Goal: Task Accomplishment & Management: Manage account settings

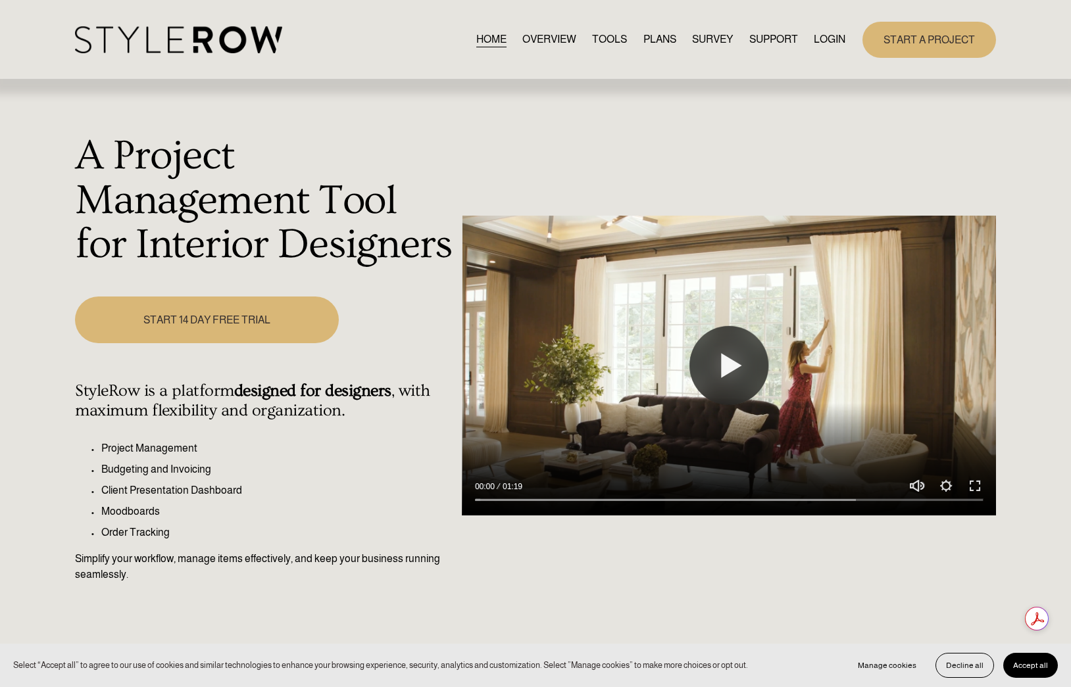
click at [823, 44] on link "LOGIN" at bounding box center [830, 40] width 32 height 18
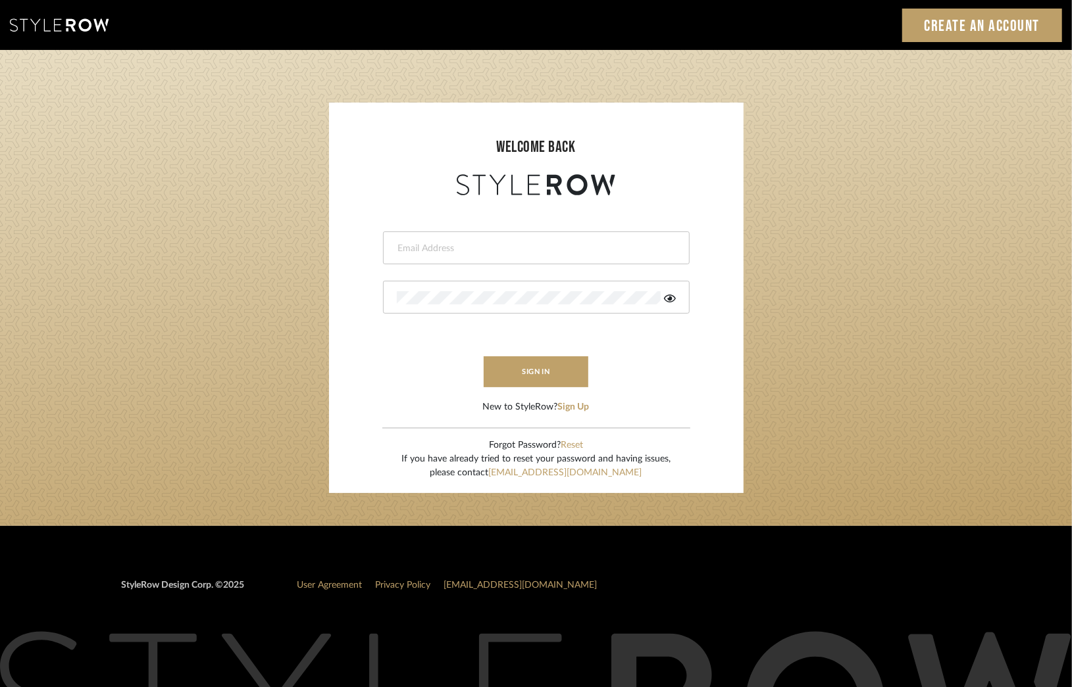
click at [460, 247] on input "email" at bounding box center [535, 248] width 276 height 13
type input "deniece@denieceduscheone.com"
click at [532, 372] on button "sign in" at bounding box center [535, 372] width 105 height 31
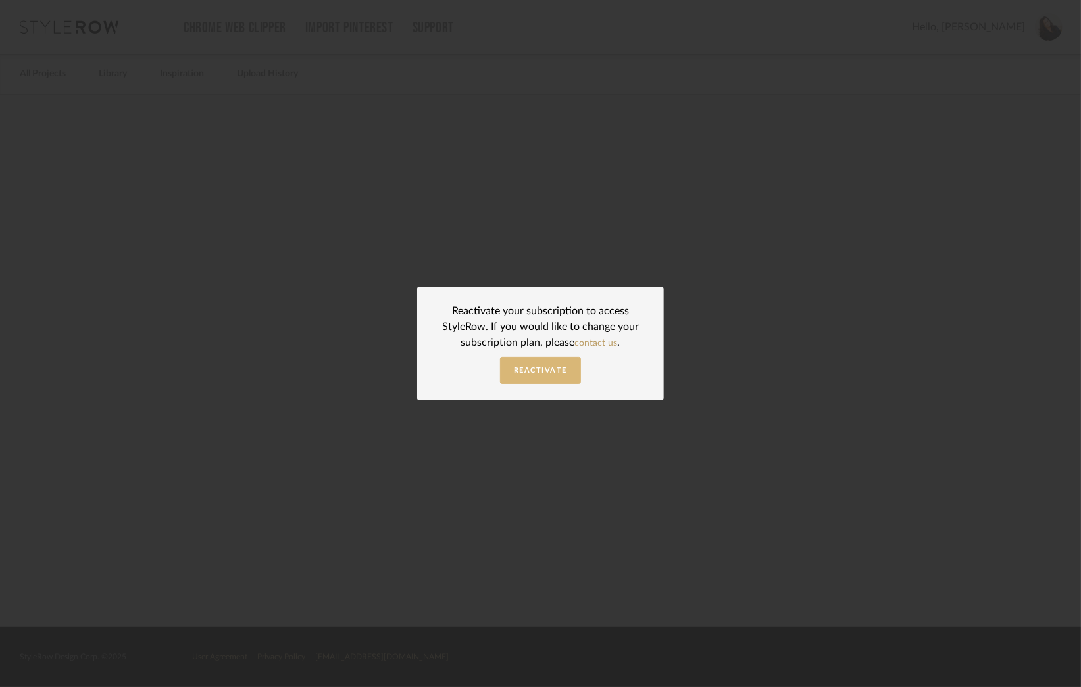
click at [535, 368] on span "Reactivate" at bounding box center [540, 370] width 53 height 7
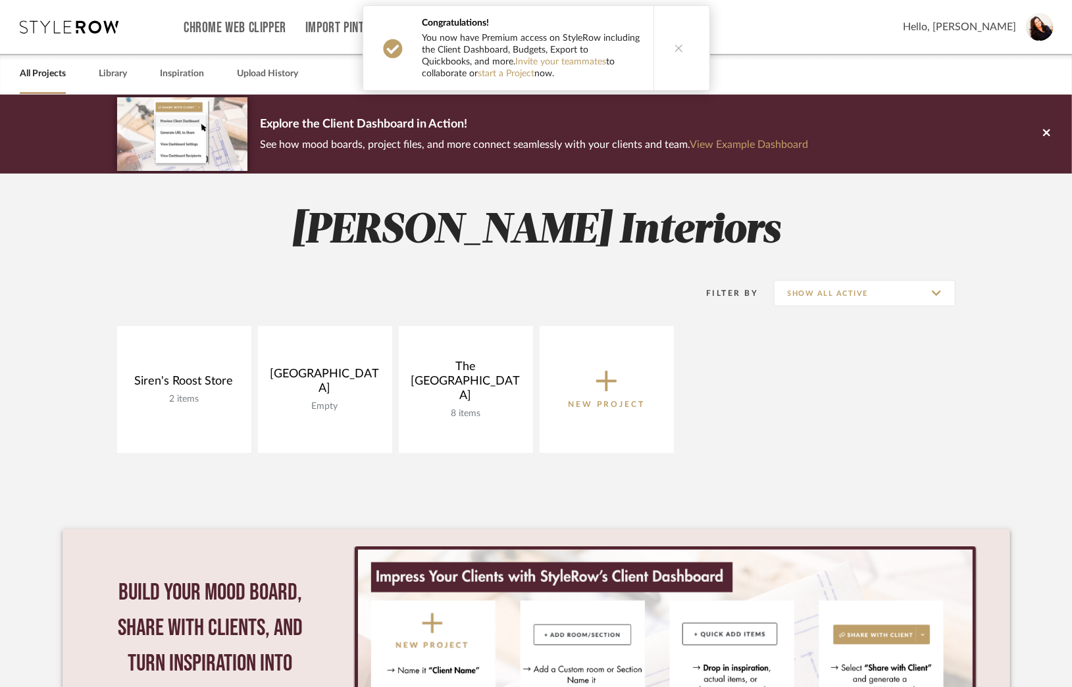
drag, startPoint x: 668, startPoint y: 48, endPoint x: 713, endPoint y: 214, distance: 171.9
click at [668, 48] on button at bounding box center [678, 48] width 51 height 84
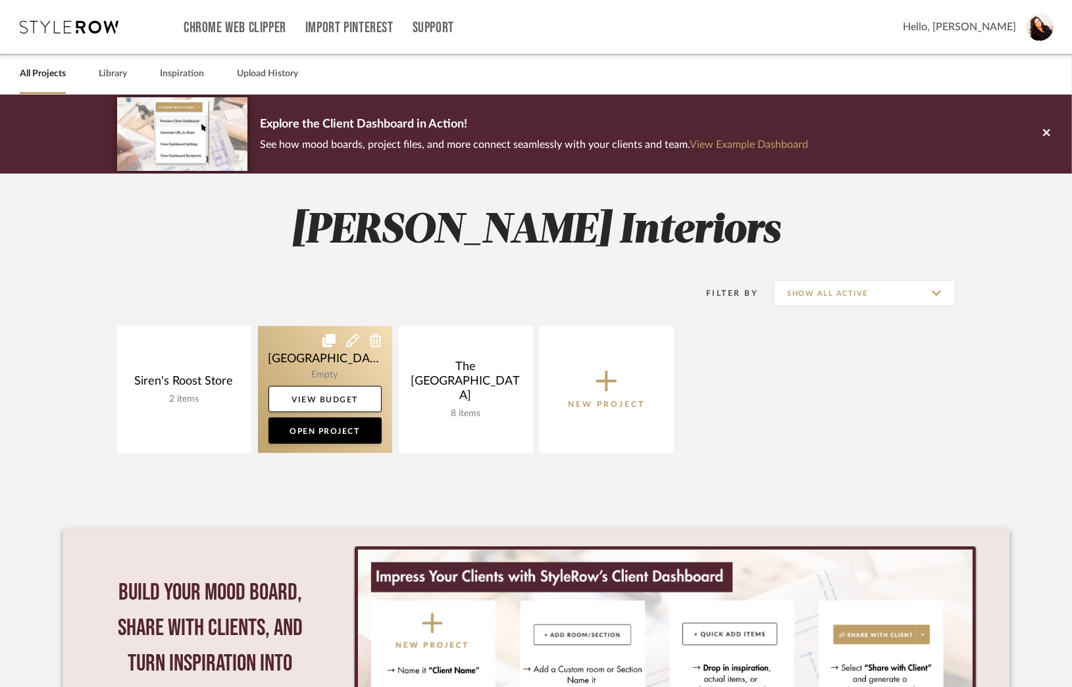
click at [351, 339] on icon at bounding box center [352, 340] width 13 height 13
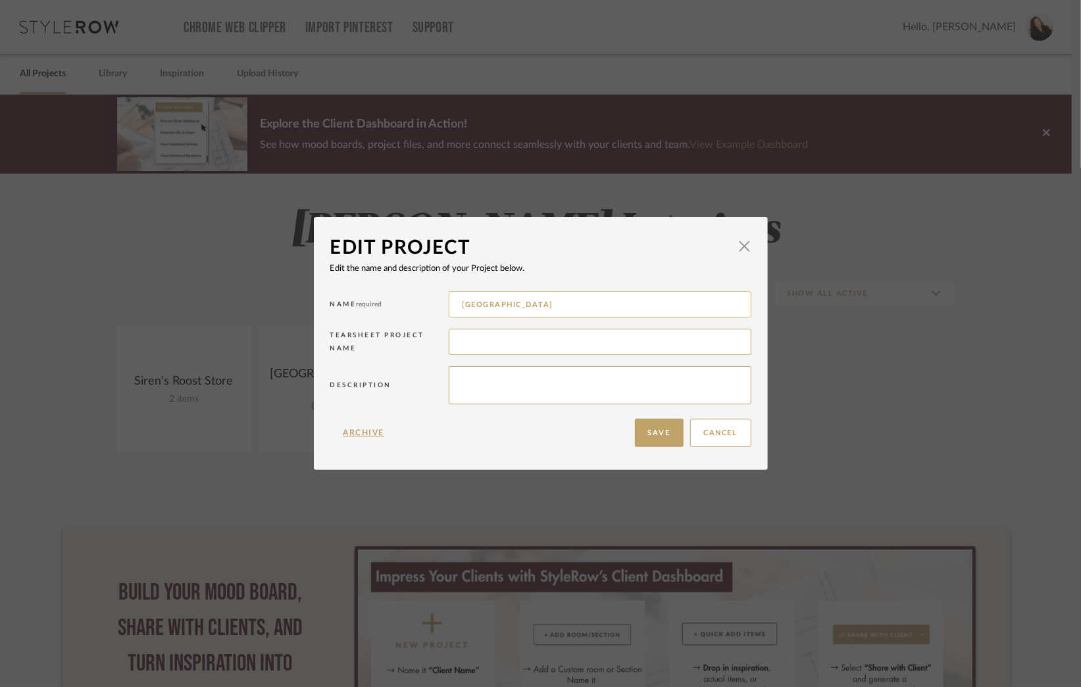
drag, startPoint x: 524, startPoint y: 301, endPoint x: 464, endPoint y: 309, distance: 60.3
click at [464, 309] on input "[GEOGRAPHIC_DATA]" at bounding box center [600, 304] width 303 height 26
type input "[GEOGRAPHIC_DATA]"
click at [641, 432] on button "Save" at bounding box center [659, 433] width 49 height 28
click at [716, 434] on button "Cancel" at bounding box center [720, 433] width 61 height 28
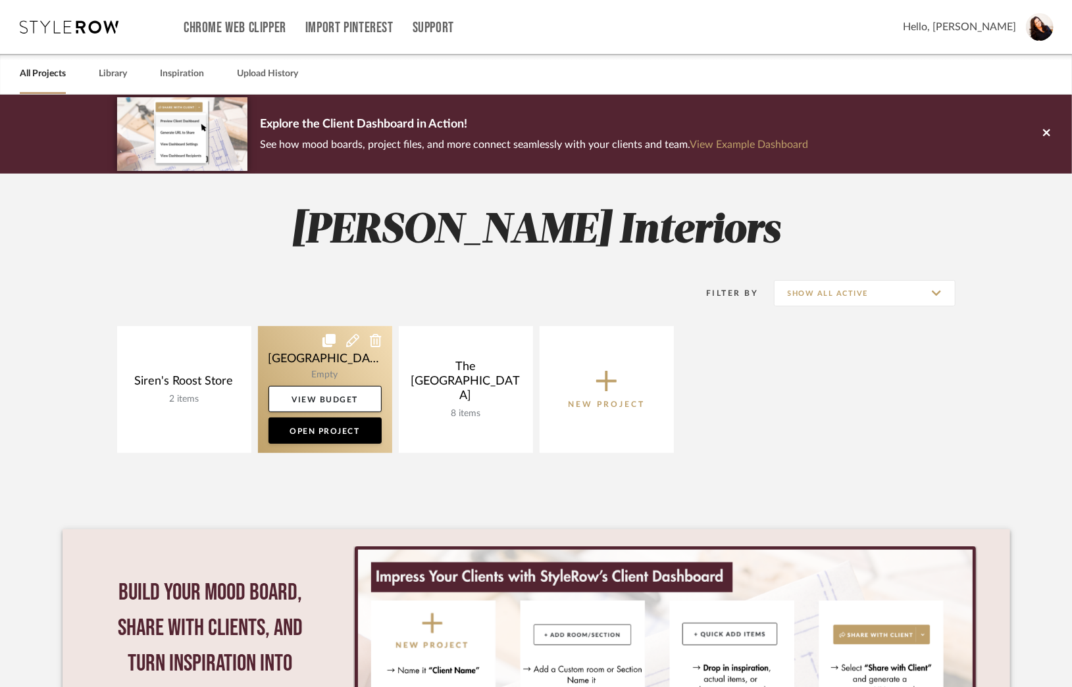
click at [376, 340] on icon at bounding box center [376, 340] width 12 height 13
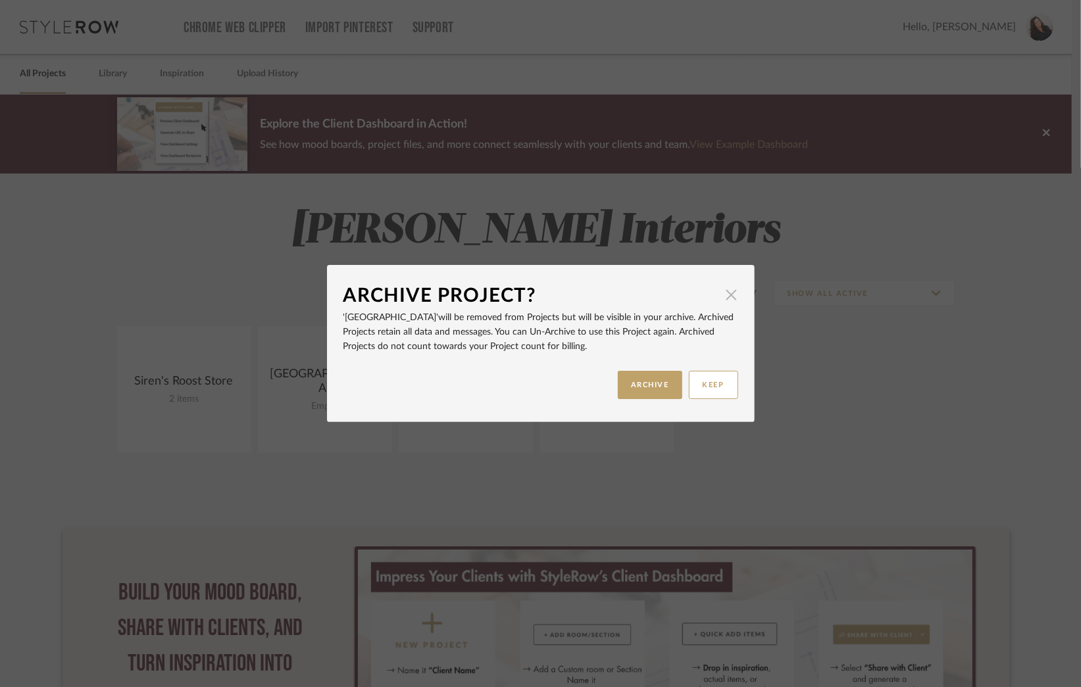
click at [729, 289] on span "button" at bounding box center [731, 295] width 26 height 26
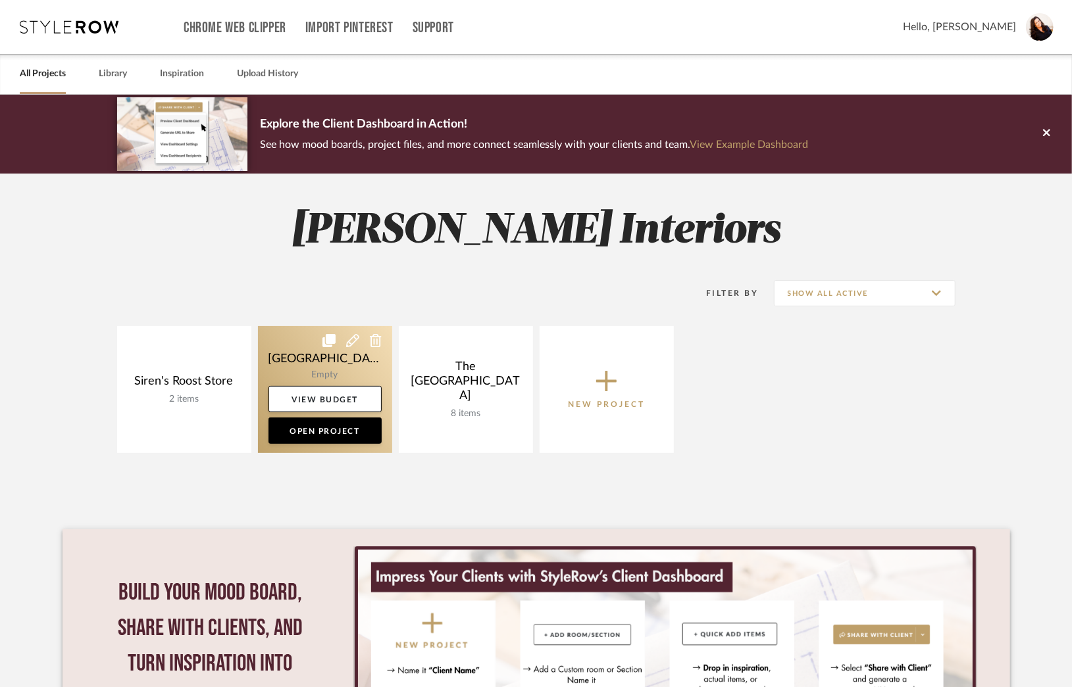
click at [353, 339] on icon at bounding box center [352, 340] width 13 height 13
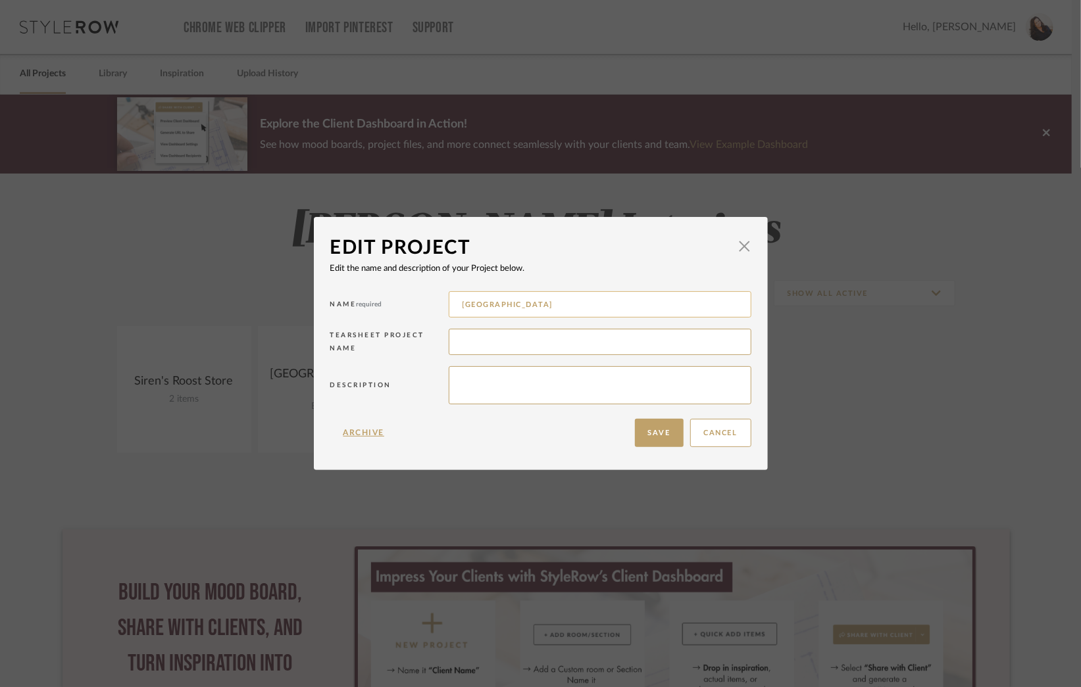
drag, startPoint x: 537, startPoint y: 307, endPoint x: 461, endPoint y: 308, distance: 76.3
click at [461, 308] on input "[GEOGRAPHIC_DATA]" at bounding box center [600, 304] width 303 height 26
type input "[GEOGRAPHIC_DATA]"
click at [655, 433] on button "Save" at bounding box center [659, 433] width 49 height 28
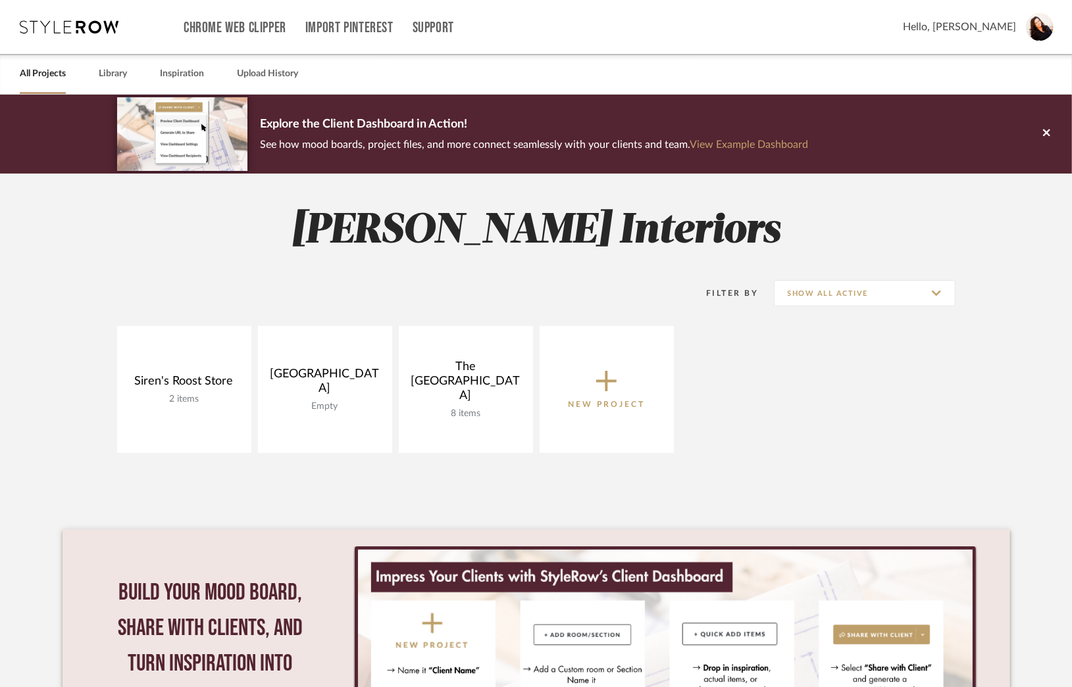
click at [607, 384] on icon at bounding box center [606, 382] width 21 height 21
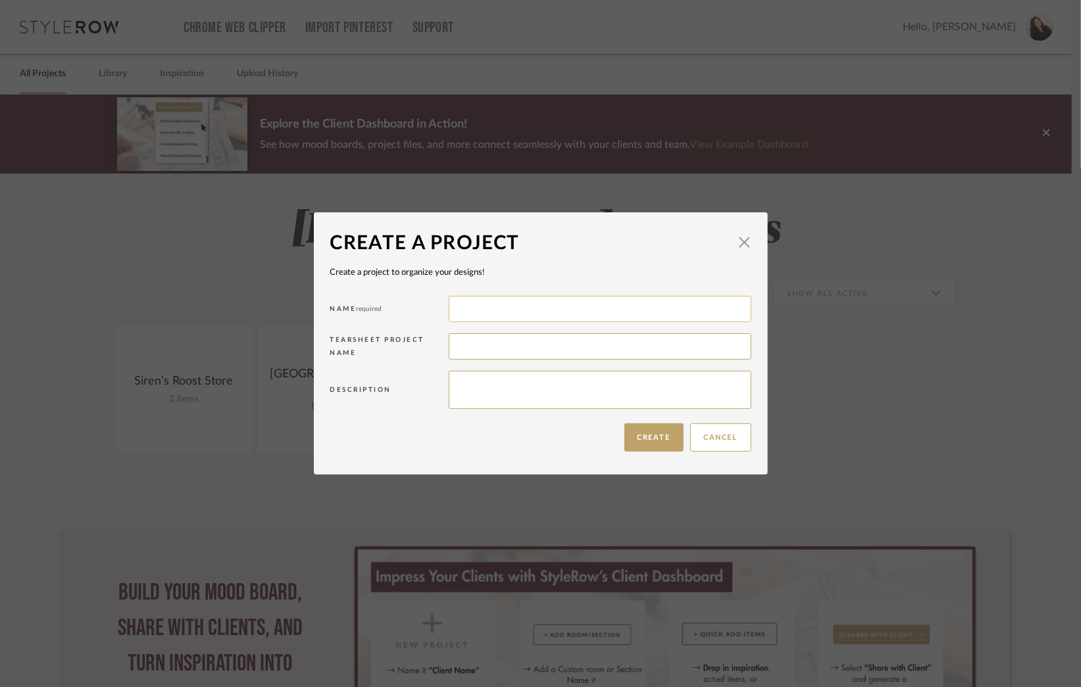
click at [457, 310] on input at bounding box center [600, 309] width 303 height 26
drag, startPoint x: 507, startPoint y: 309, endPoint x: 433, endPoint y: 306, distance: 74.4
click at [433, 306] on div "Name required [GEOGRAPHIC_DATA]" at bounding box center [540, 311] width 421 height 37
type input "[PERSON_NAME][GEOGRAPHIC_DATA]"
click at [650, 435] on button "Create" at bounding box center [653, 438] width 59 height 28
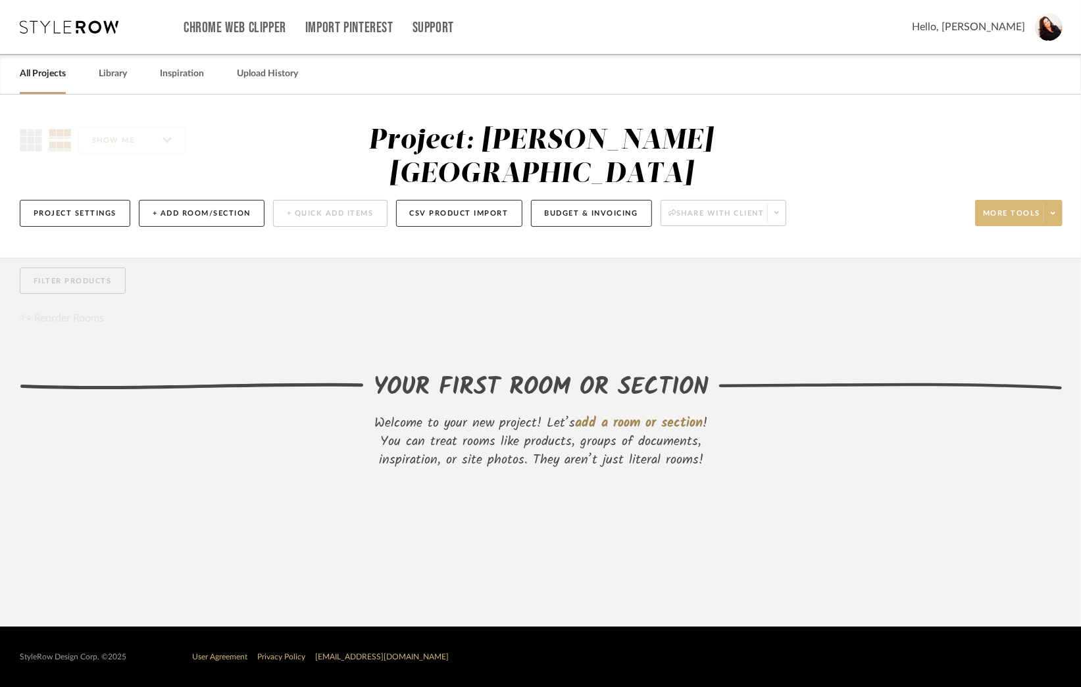
click at [1053, 210] on icon at bounding box center [1053, 213] width 5 height 7
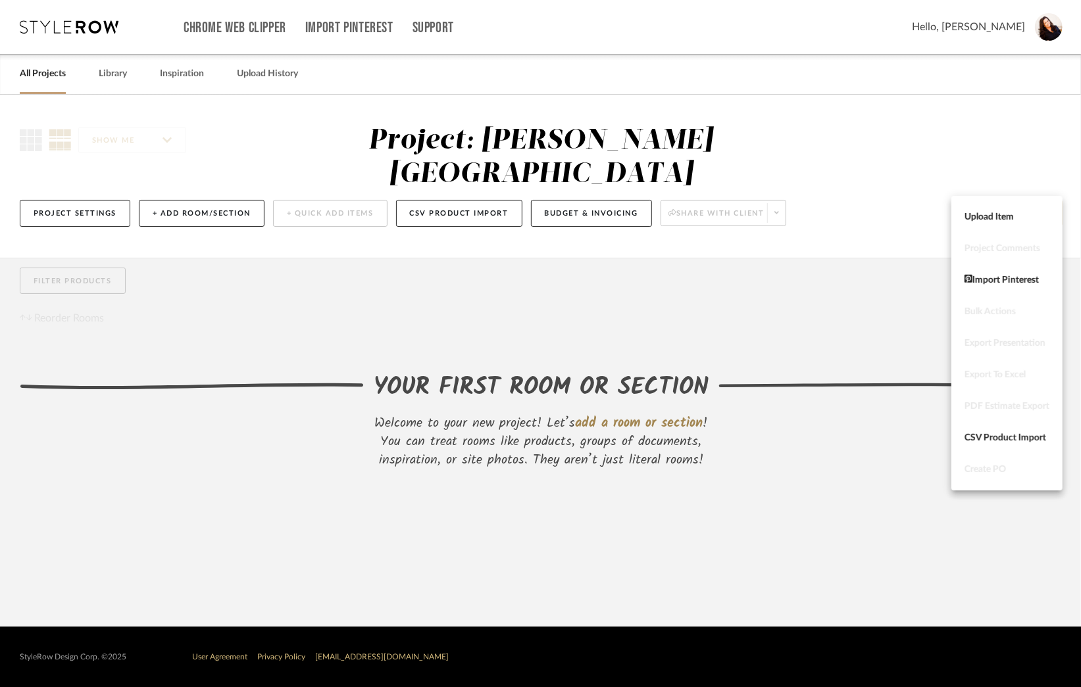
click at [178, 181] on div at bounding box center [540, 343] width 1081 height 687
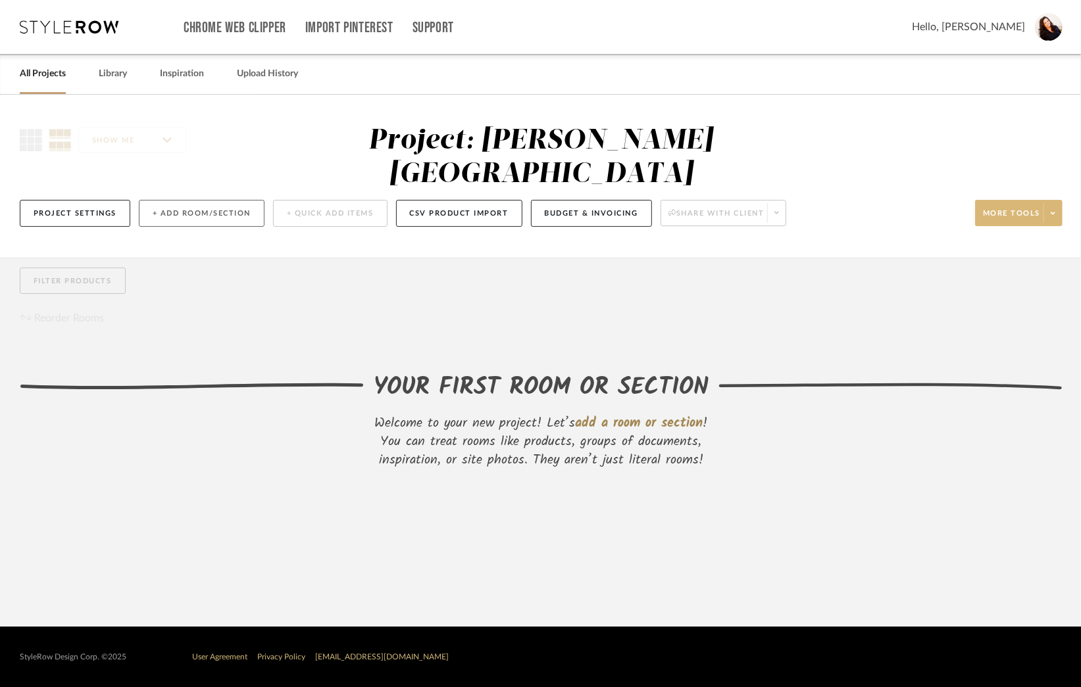
click at [178, 200] on button "+ Add Room/Section" at bounding box center [202, 213] width 126 height 27
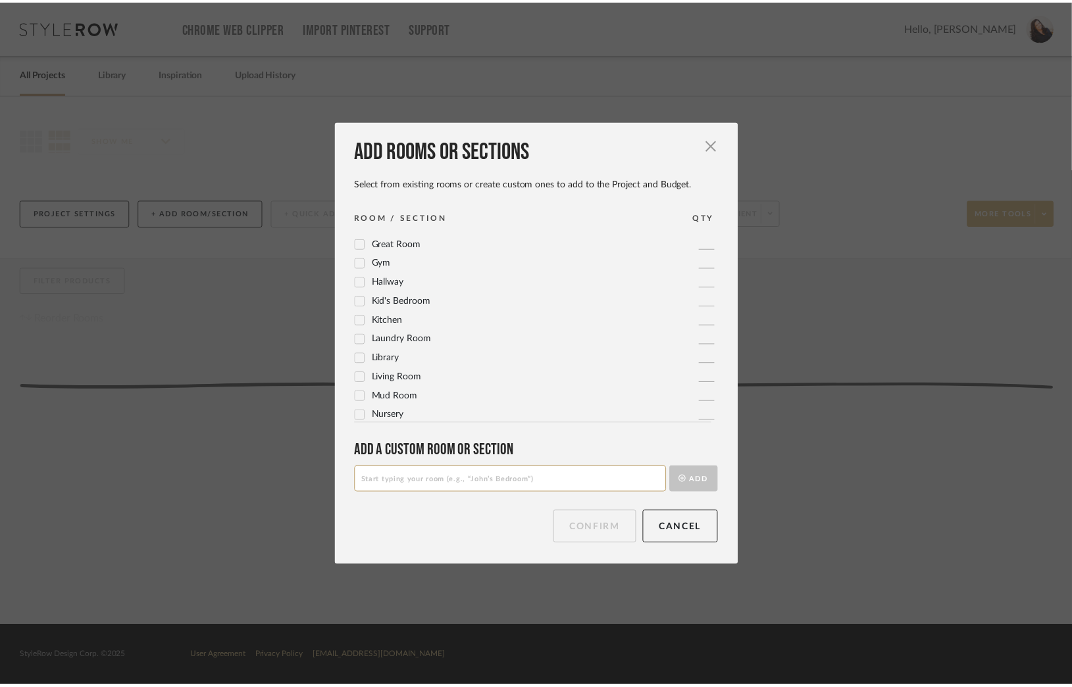
scroll to position [395, 0]
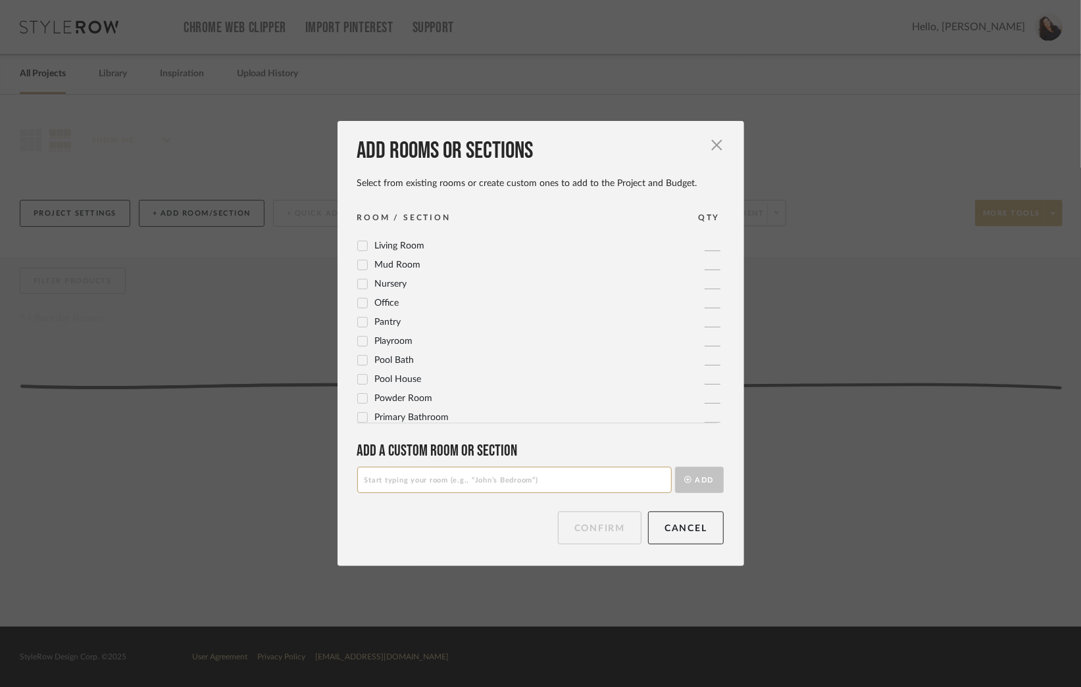
click at [358, 243] on icon at bounding box center [362, 245] width 9 height 9
click at [604, 522] on button "Confirm" at bounding box center [600, 528] width 84 height 33
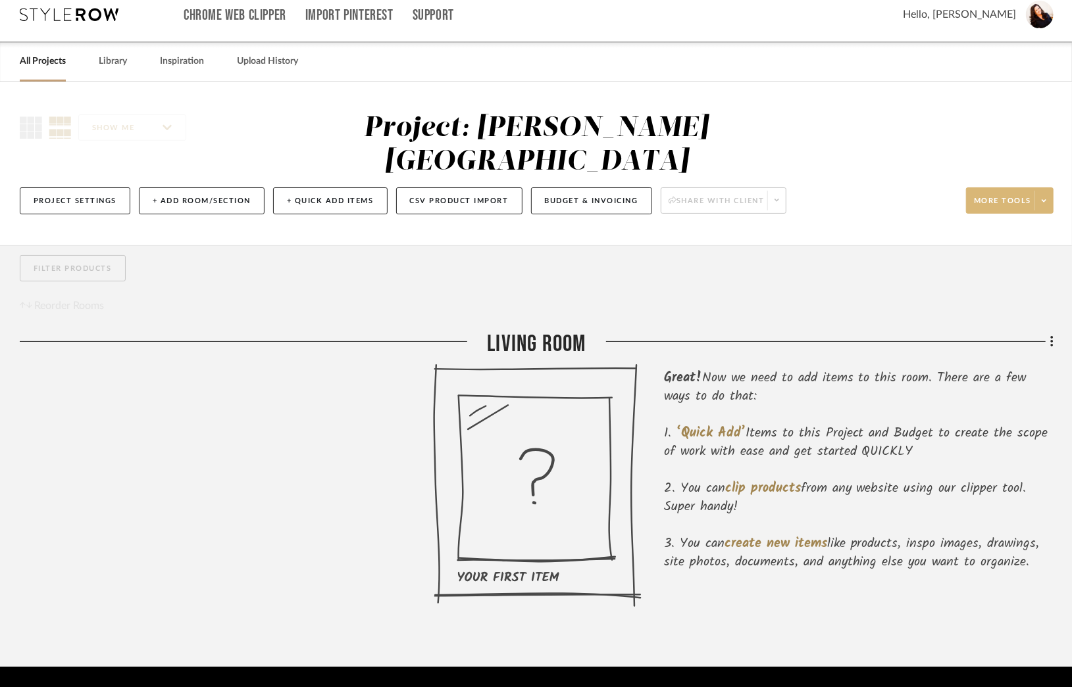
scroll to position [18, 0]
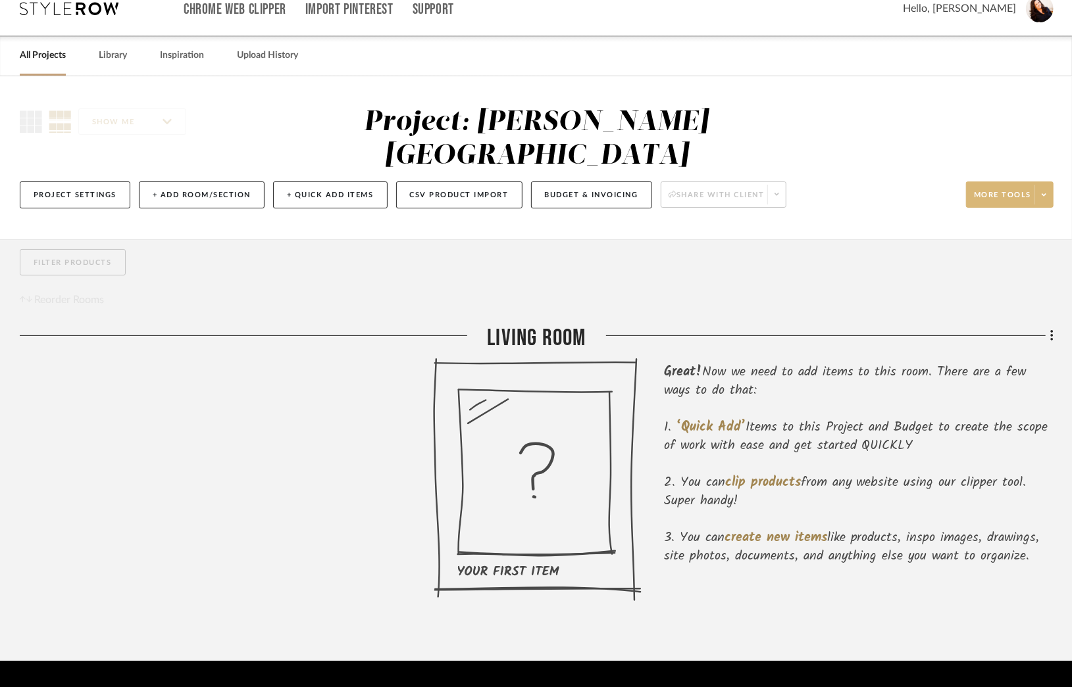
click at [539, 461] on icon at bounding box center [537, 480] width 209 height 244
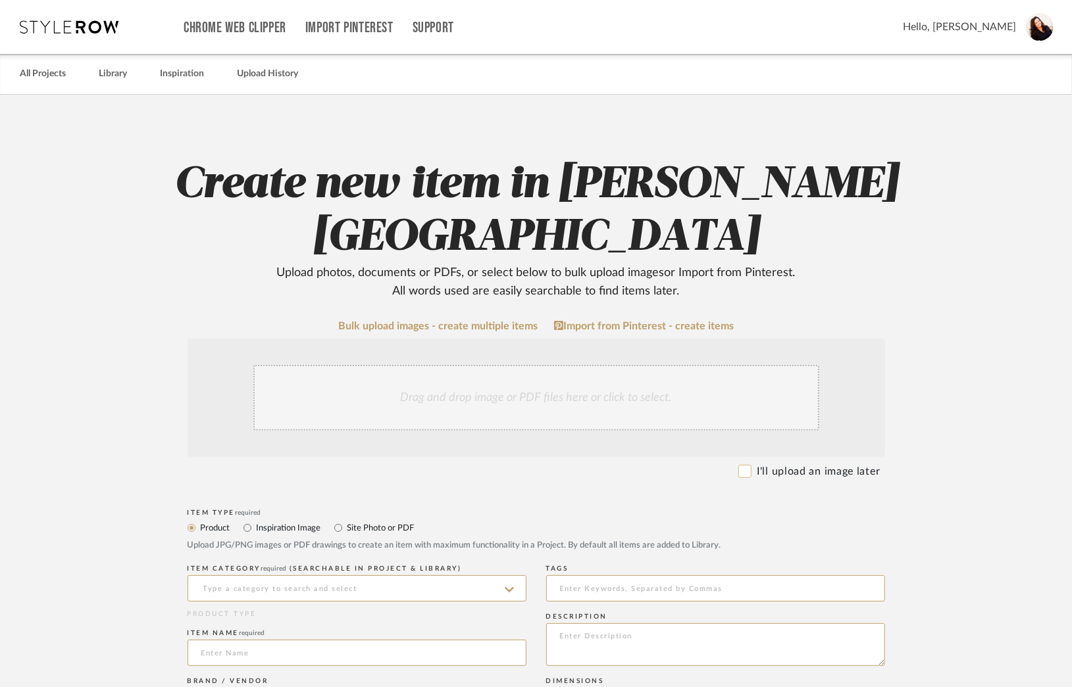
click at [745, 465] on input "I'll upload an image later" at bounding box center [744, 471] width 13 height 13
checkbox input "true"
click at [61, 27] on icon at bounding box center [69, 26] width 99 height 13
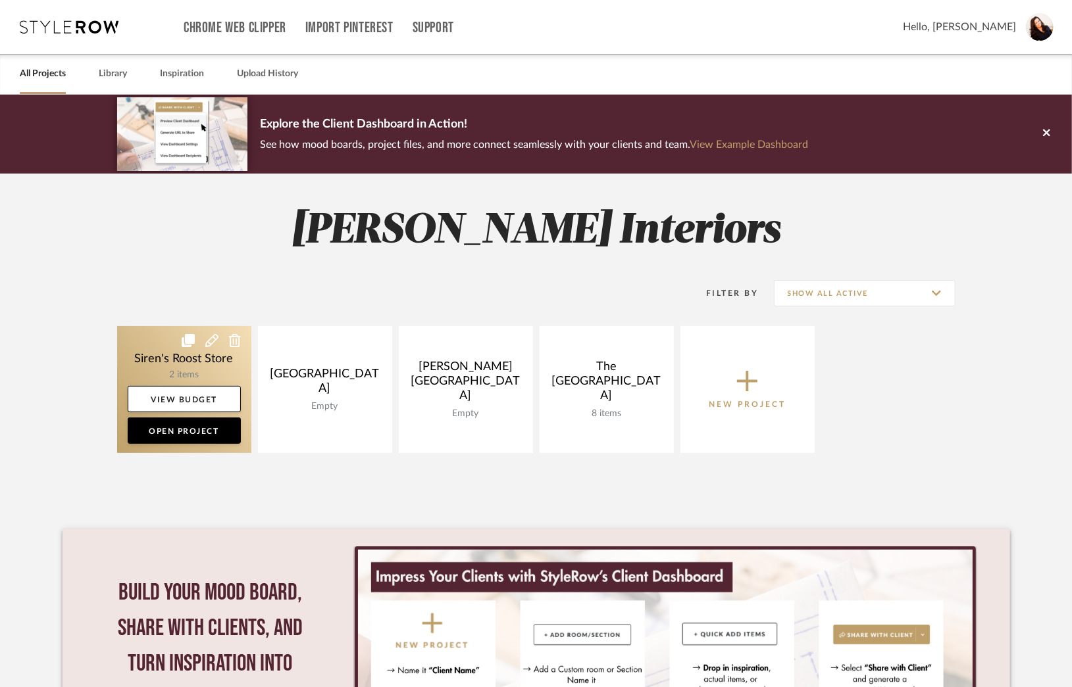
click at [181, 360] on link at bounding box center [184, 389] width 134 height 127
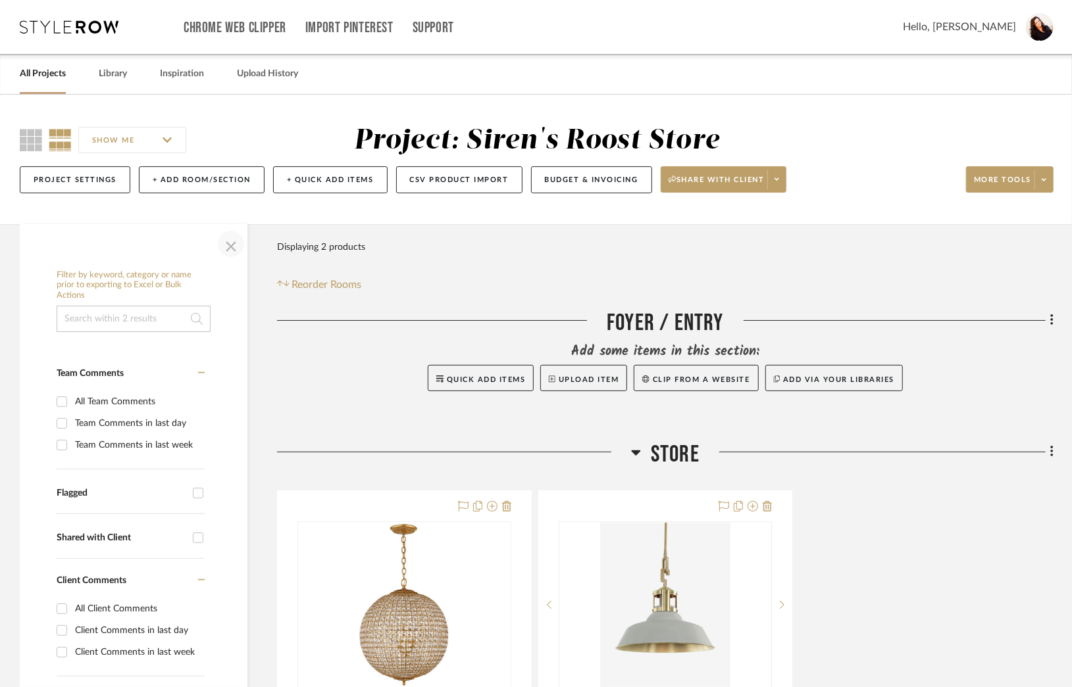
click at [232, 245] on span "button" at bounding box center [231, 244] width 32 height 32
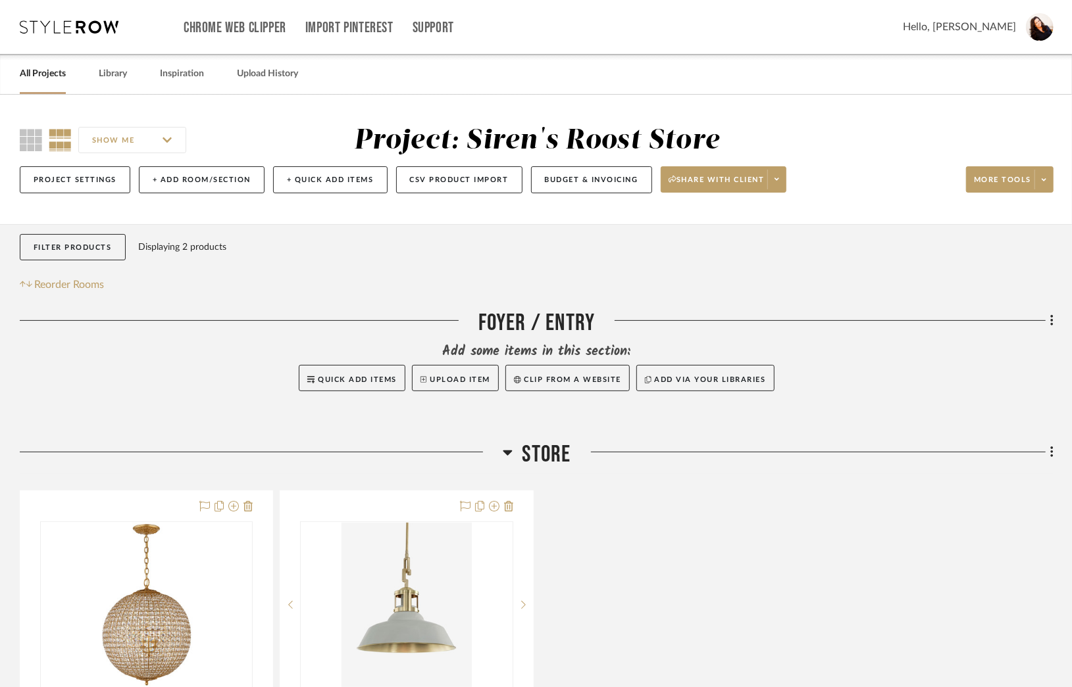
click at [38, 73] on link "All Projects" at bounding box center [43, 74] width 46 height 18
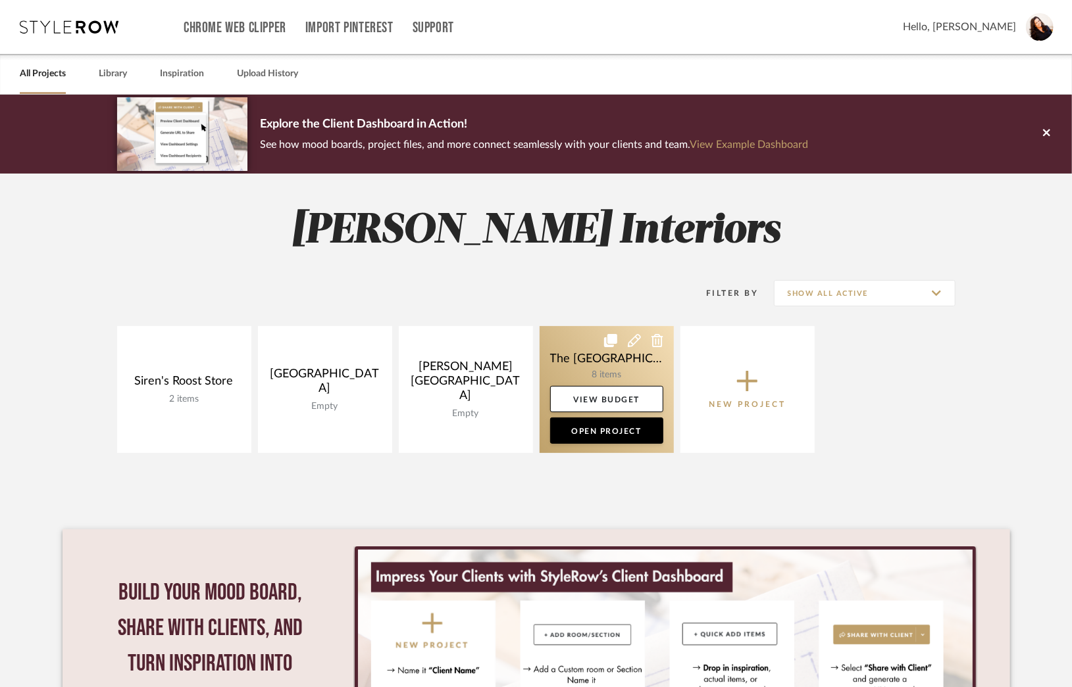
click at [610, 345] on icon at bounding box center [610, 340] width 13 height 13
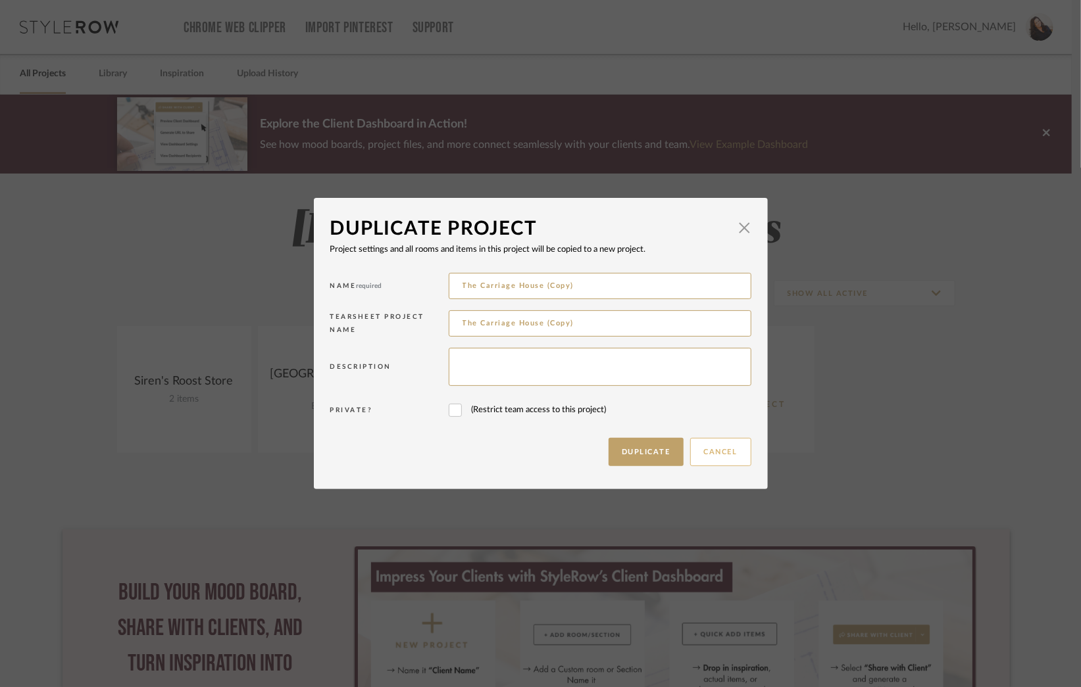
click at [718, 457] on button "Cancel" at bounding box center [720, 452] width 61 height 28
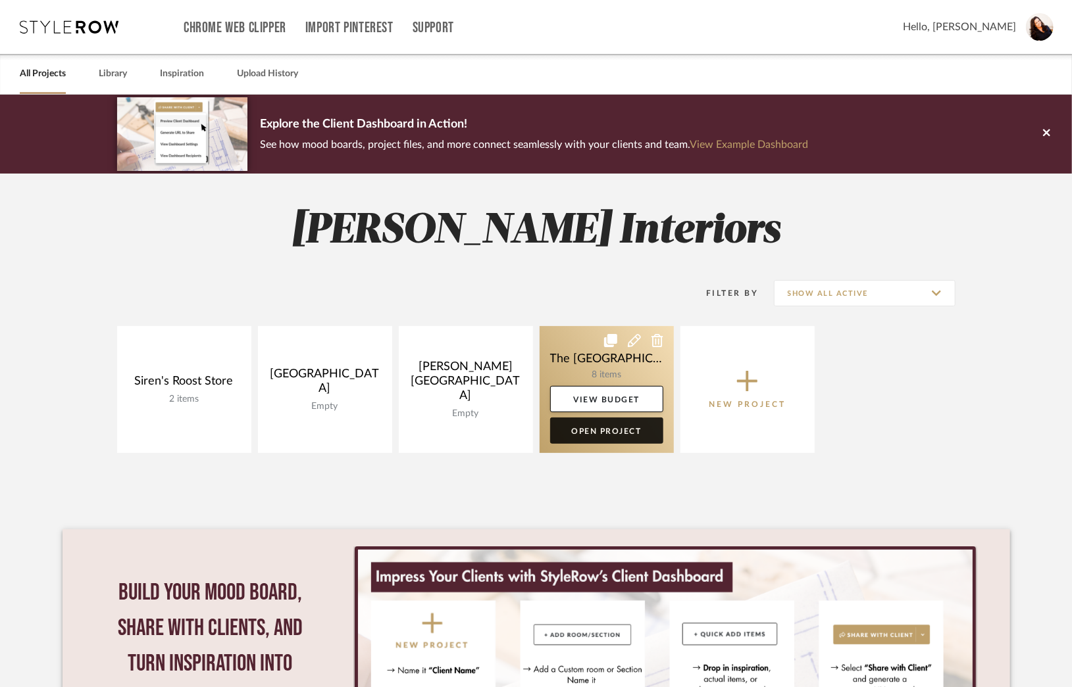
click at [619, 431] on link "Open Project" at bounding box center [606, 431] width 113 height 26
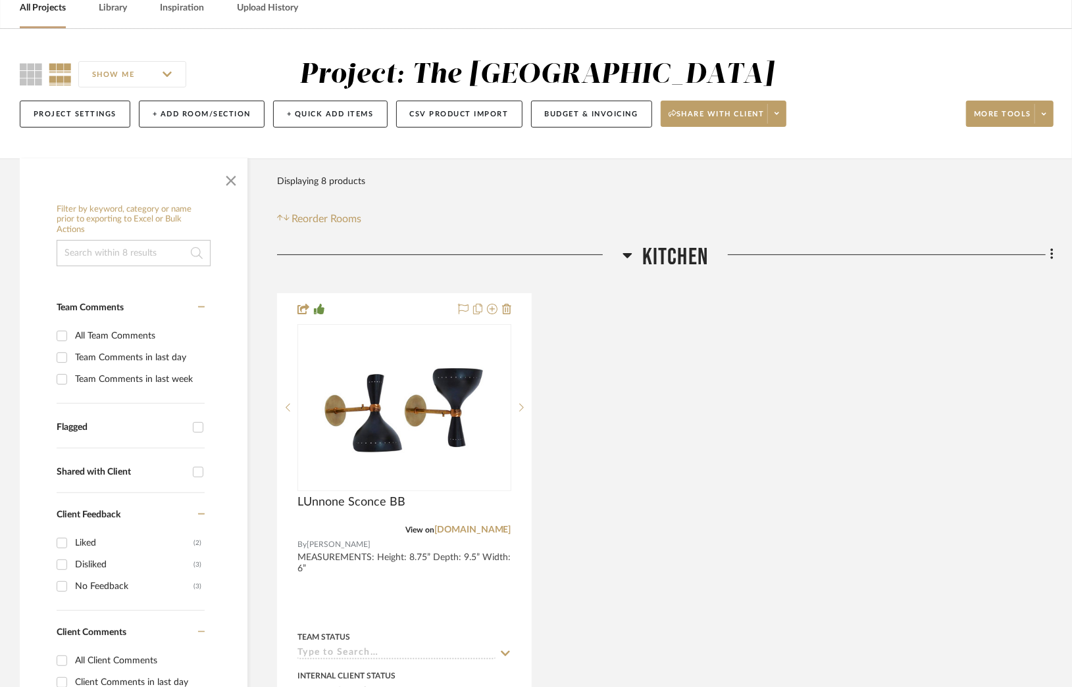
scroll to position [329, 0]
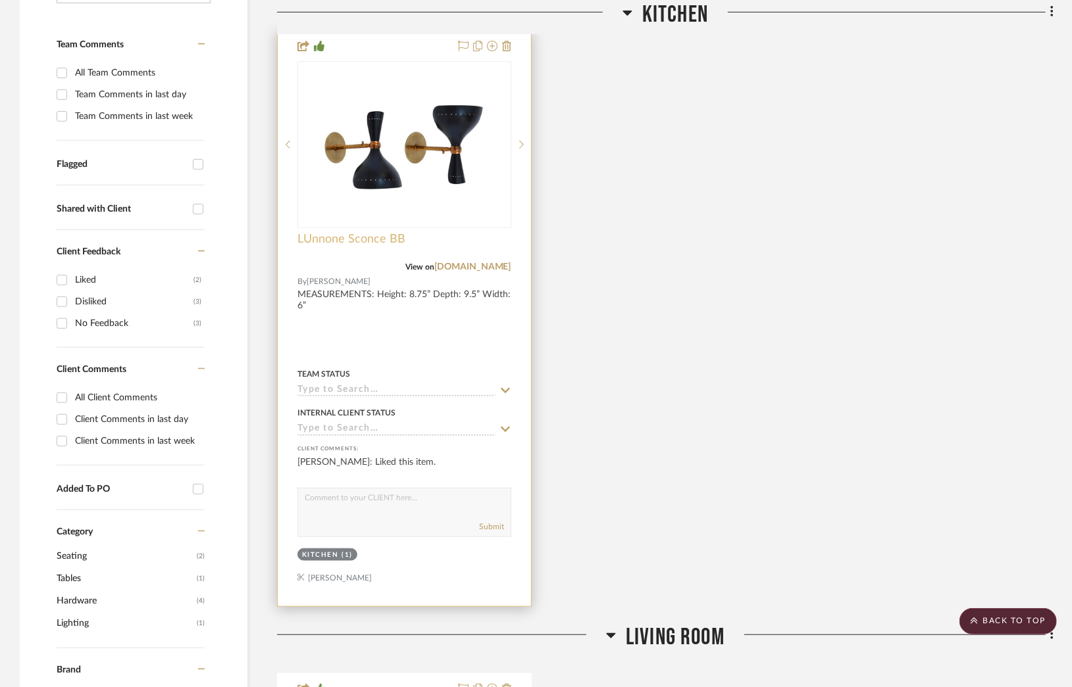
click at [368, 238] on span "LUnnone Sconce BB" at bounding box center [351, 239] width 108 height 14
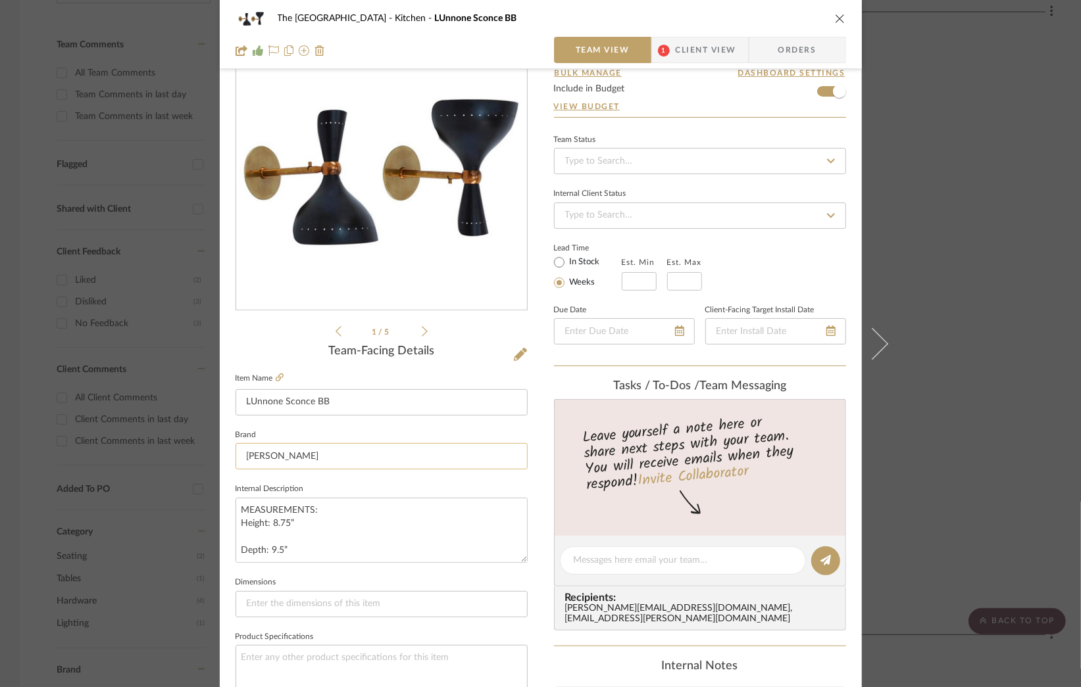
scroll to position [0, 0]
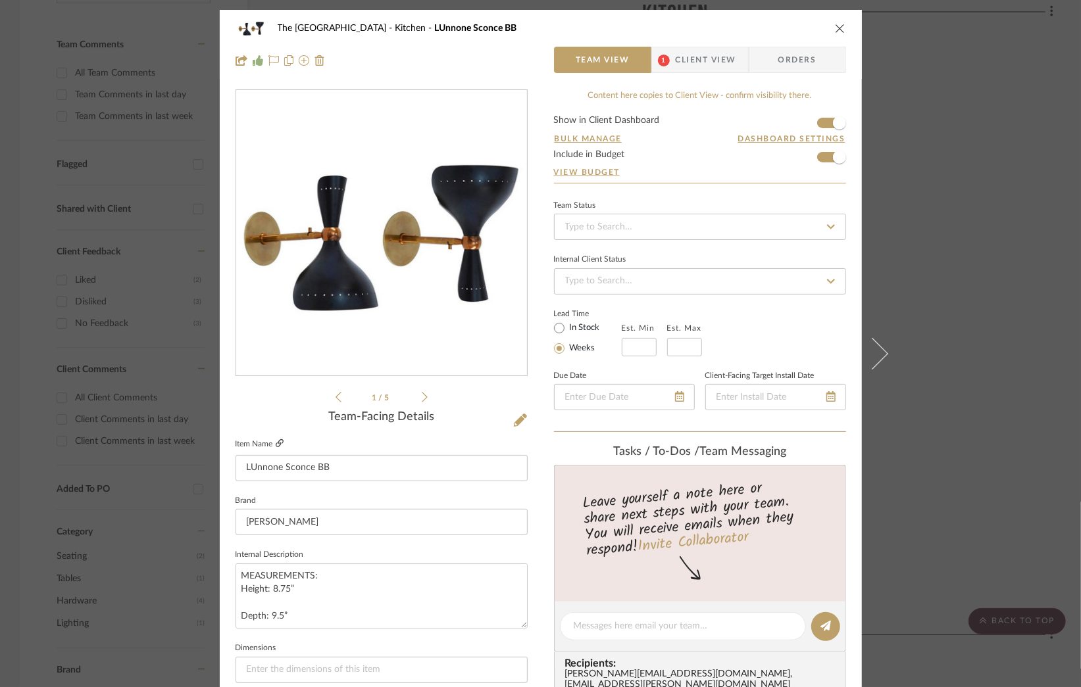
click at [276, 440] on icon at bounding box center [280, 443] width 8 height 8
